Goal: Entertainment & Leisure: Consume media (video, audio)

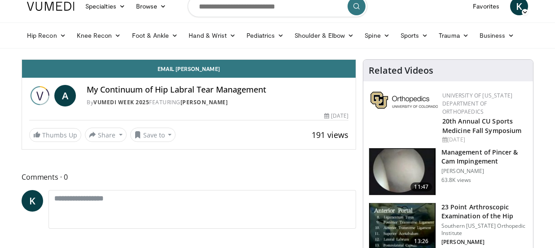
scroll to position [32, 0]
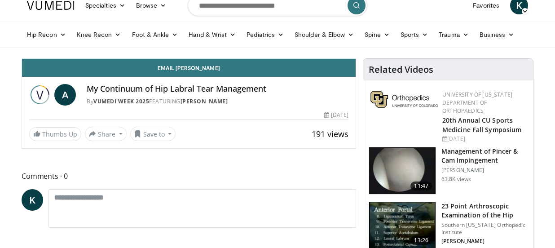
click at [219, 96] on div "My Continuum of Hip Labral Tear Management By Vumedi Week 2025 FEATURING Andrew…" at bounding box center [218, 95] width 262 height 22
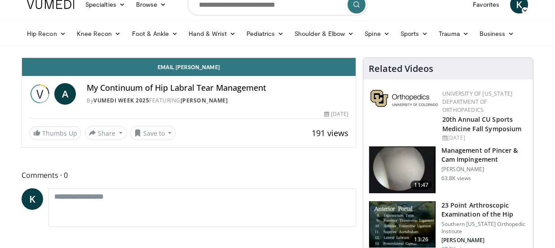
click at [76, 92] on span "A" at bounding box center [65, 94] width 22 height 22
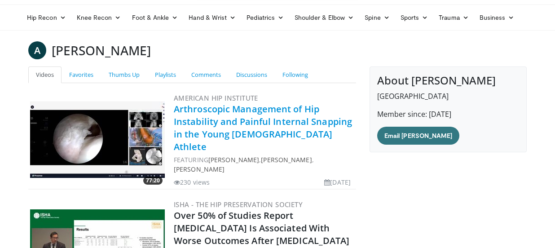
scroll to position [49, 0]
click at [210, 113] on link "Arthroscopic Management of Hip Instability and Painful Internal Snapping in the…" at bounding box center [263, 128] width 178 height 50
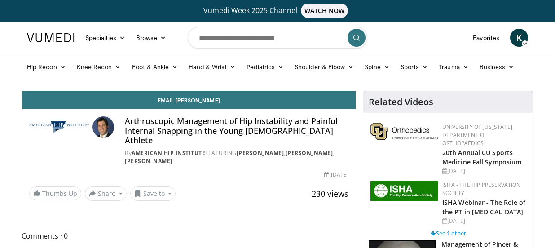
click at [191, 127] on h4 "Arthroscopic Management of Hip Instability and Painful Internal Snapping in the…" at bounding box center [236, 130] width 223 height 29
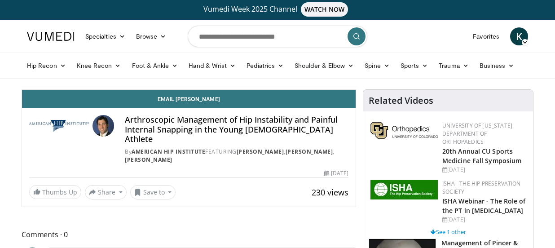
click at [135, 128] on h4 "Arthroscopic Management of Hip Instability and Painful Internal Snapping in the…" at bounding box center [236, 129] width 223 height 29
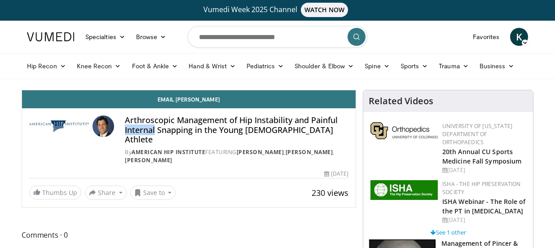
scroll to position [2, 0]
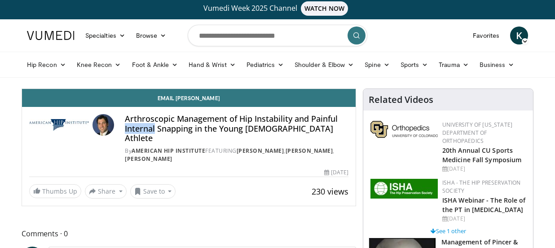
click at [104, 126] on img at bounding box center [103, 125] width 22 height 22
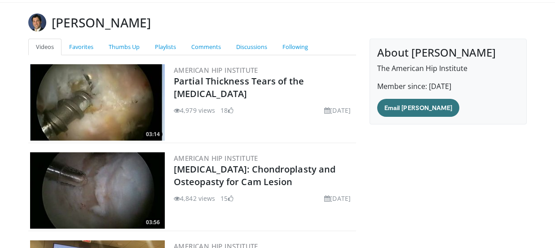
scroll to position [78, 0]
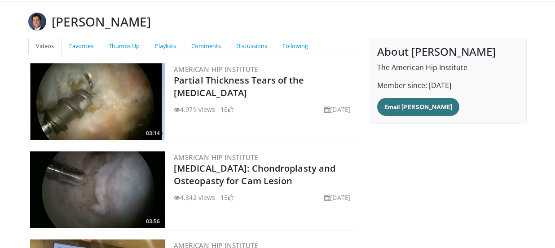
click at [138, 107] on img at bounding box center [97, 101] width 135 height 76
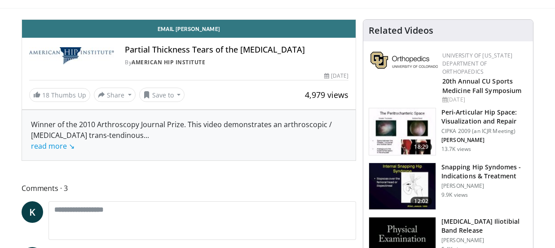
scroll to position [72, 0]
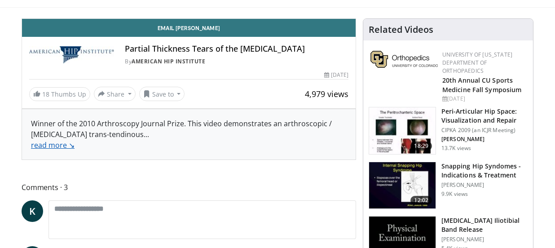
click at [59, 144] on link "read more ↘" at bounding box center [53, 145] width 44 height 10
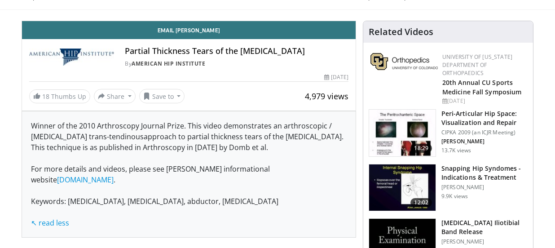
scroll to position [70, 0]
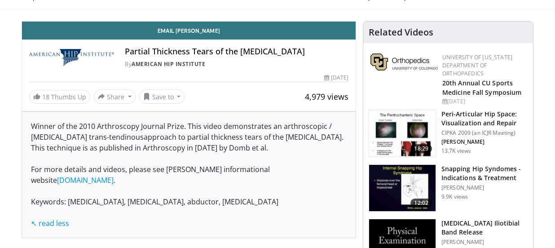
click at [149, 53] on h4 "Partial Thickness Tears of the Gluteus Medius" at bounding box center [236, 52] width 223 height 10
click at [114, 175] on link "www.hipcenter.org" at bounding box center [85, 180] width 57 height 10
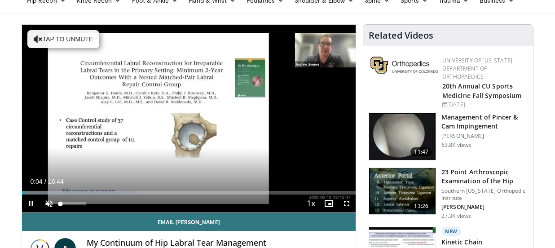
scroll to position [68, 0]
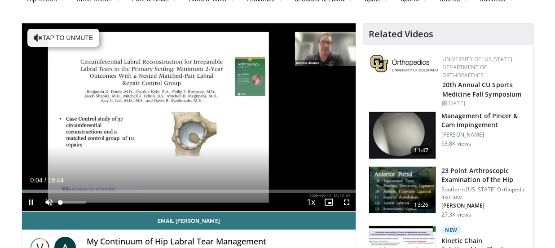
click at [49, 201] on span "Video Player" at bounding box center [49, 202] width 18 height 18
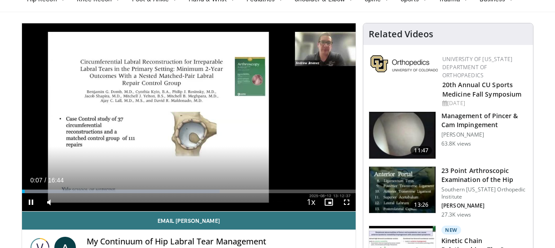
click at [346, 200] on span "Video Player" at bounding box center [346, 202] width 18 height 18
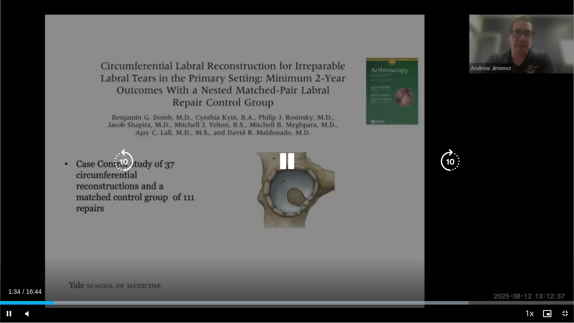
click at [490, 59] on div "10 seconds Tap to unmute" at bounding box center [287, 161] width 574 height 323
click at [43, 237] on div "10 seconds Tap to unmute" at bounding box center [287, 161] width 574 height 323
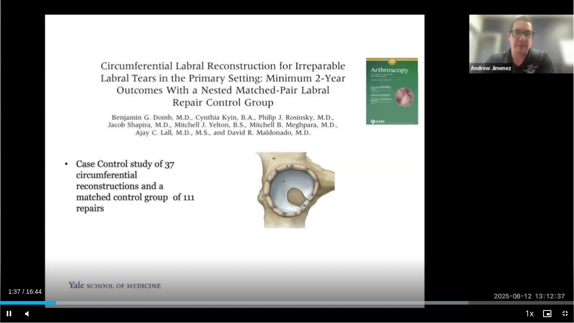
click at [554, 247] on span "Video Player" at bounding box center [565, 314] width 18 height 18
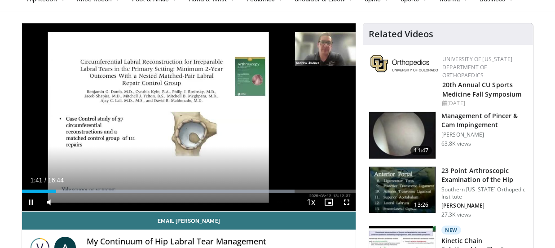
click at [32, 199] on span "Video Player" at bounding box center [31, 202] width 18 height 18
